Goal: Navigation & Orientation: Understand site structure

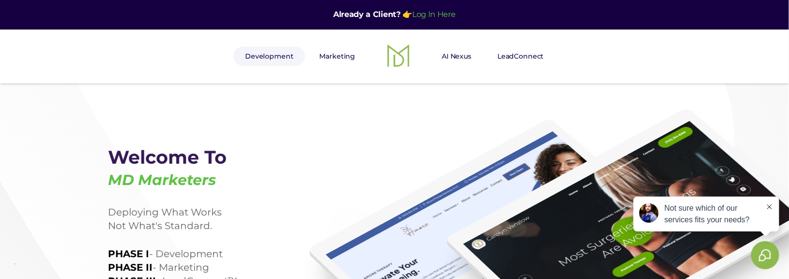
click at [269, 56] on link "Development" at bounding box center [269, 56] width 71 height 19
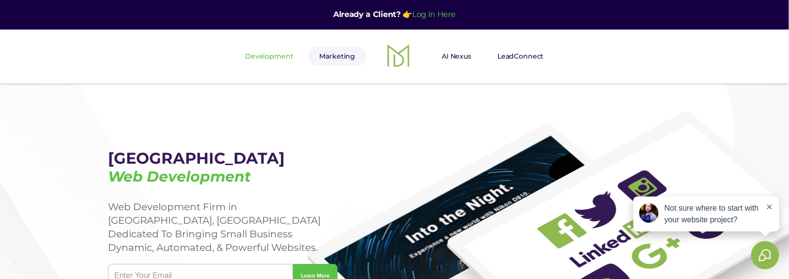
click at [339, 53] on link "Marketing" at bounding box center [337, 56] width 59 height 19
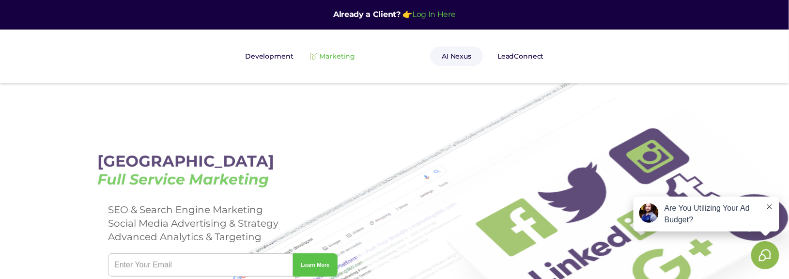
click at [468, 52] on link "AI Nexus" at bounding box center [456, 56] width 53 height 19
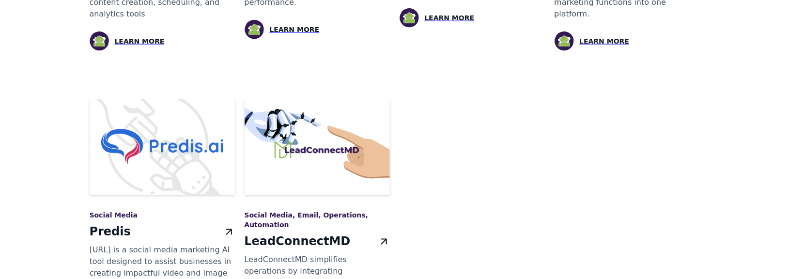
scroll to position [1525, 0]
